Goal: Information Seeking & Learning: Learn about a topic

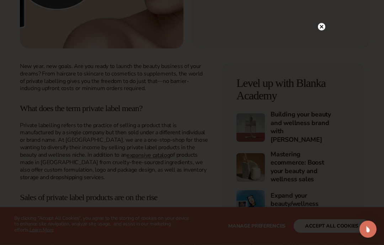
scroll to position [202, 0]
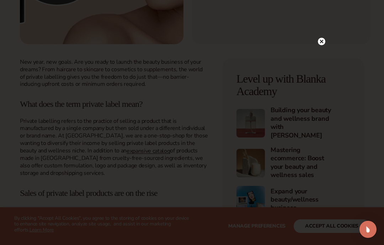
click at [322, 45] on circle at bounding box center [321, 41] width 7 height 7
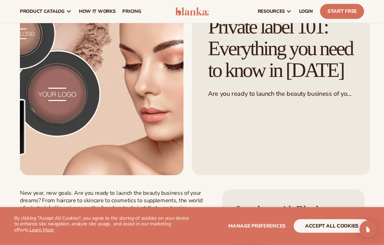
scroll to position [0, 0]
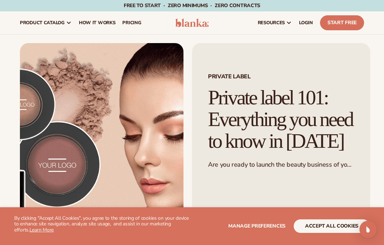
click at [134, 25] on span "pricing" at bounding box center [131, 23] width 19 height 6
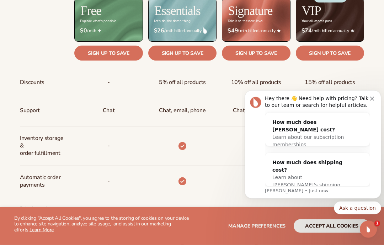
scroll to position [312, 0]
click at [380, 100] on div "Hey there 👋 Need help with pricing? Talk to our team or search for helpful arti…" at bounding box center [313, 144] width 137 height 108
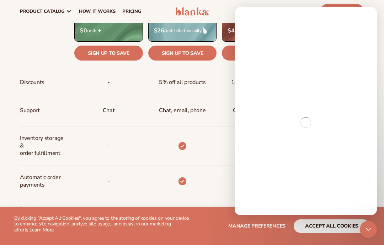
scroll to position [282, 0]
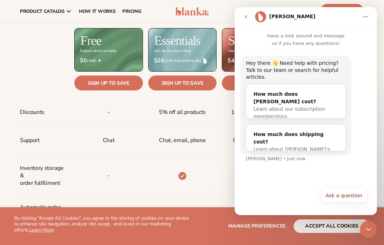
click at [245, 17] on icon "go back" at bounding box center [246, 17] width 2 height 4
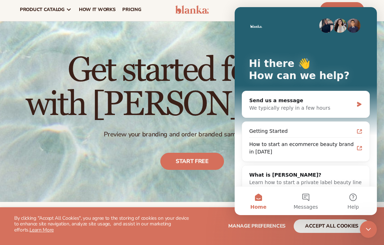
scroll to position [0, 0]
